Goal: Find specific page/section: Find specific page/section

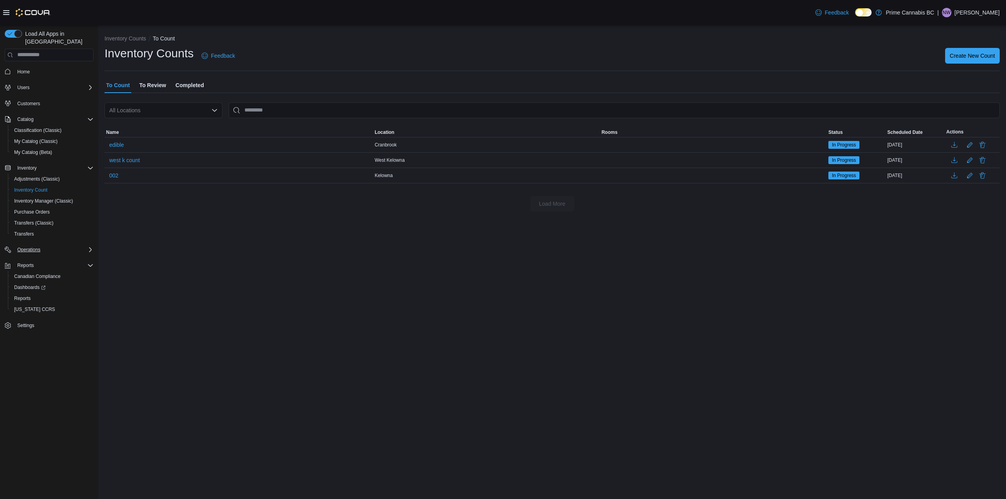
click at [92, 247] on icon "Complex example" at bounding box center [90, 250] width 6 height 6
click at [88, 116] on icon "Complex example" at bounding box center [90, 119] width 6 height 6
click at [84, 83] on div "Users" at bounding box center [53, 87] width 79 height 9
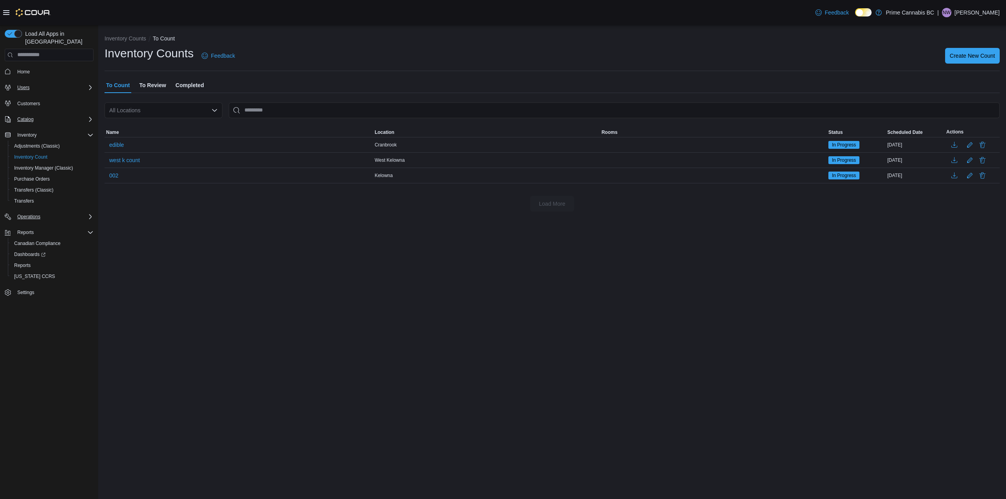
click at [87, 84] on icon "Complex example" at bounding box center [90, 87] width 6 height 6
click at [92, 86] on icon "Complex example" at bounding box center [90, 87] width 5 height 2
click at [84, 130] on div "Inventory" at bounding box center [53, 134] width 79 height 9
click at [653, 60] on div "Inventory Counts Feedback Create New Count" at bounding box center [552, 56] width 895 height 20
click at [909, 61] on div "Inventory Counts Feedback Create New Count" at bounding box center [552, 56] width 895 height 20
